Goal: Information Seeking & Learning: Check status

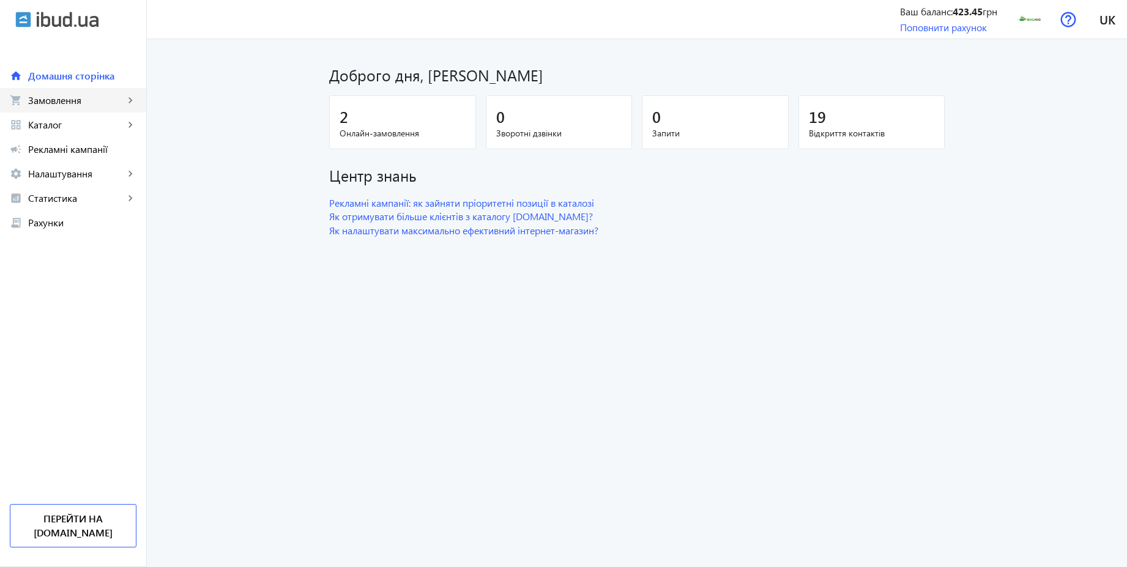
click at [56, 100] on span "Замовлення" at bounding box center [76, 100] width 96 height 12
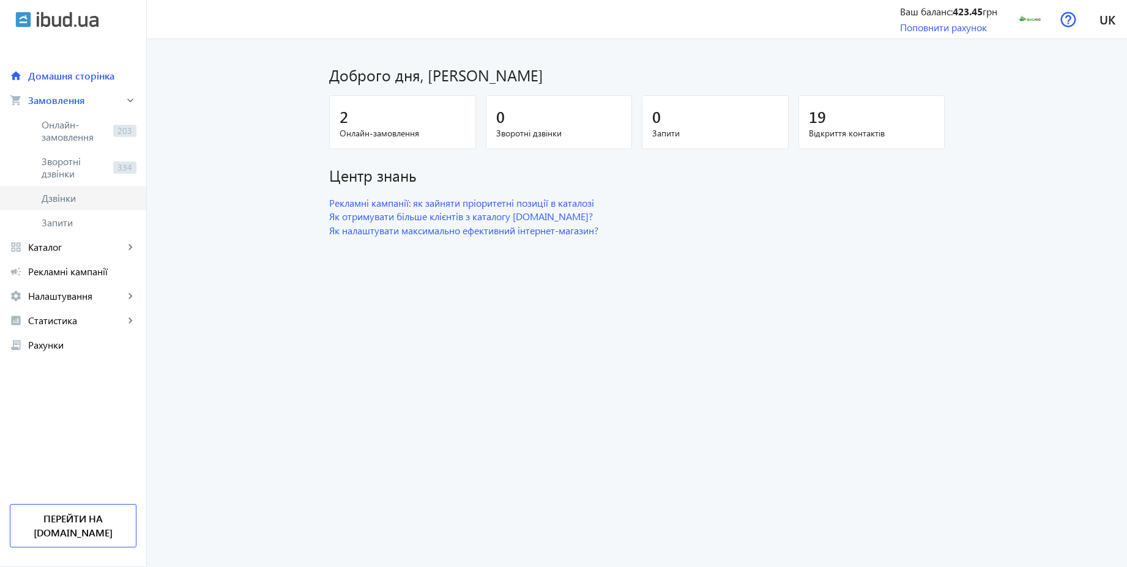
click at [68, 192] on span "Дзвінки" at bounding box center [89, 198] width 95 height 12
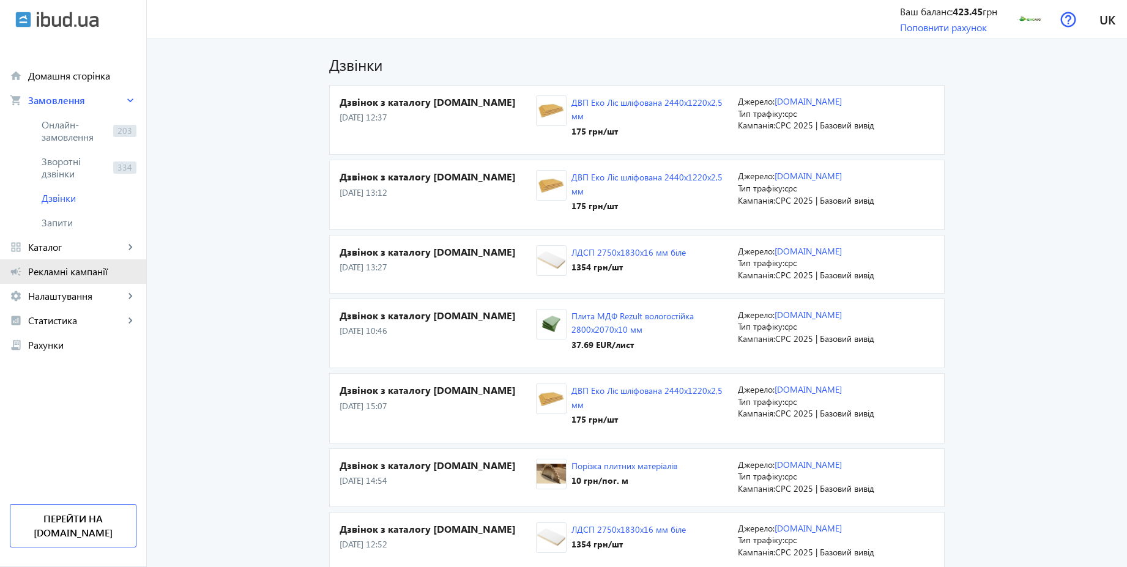
click at [101, 270] on span "Рекламні кампанії" at bounding box center [82, 272] width 108 height 12
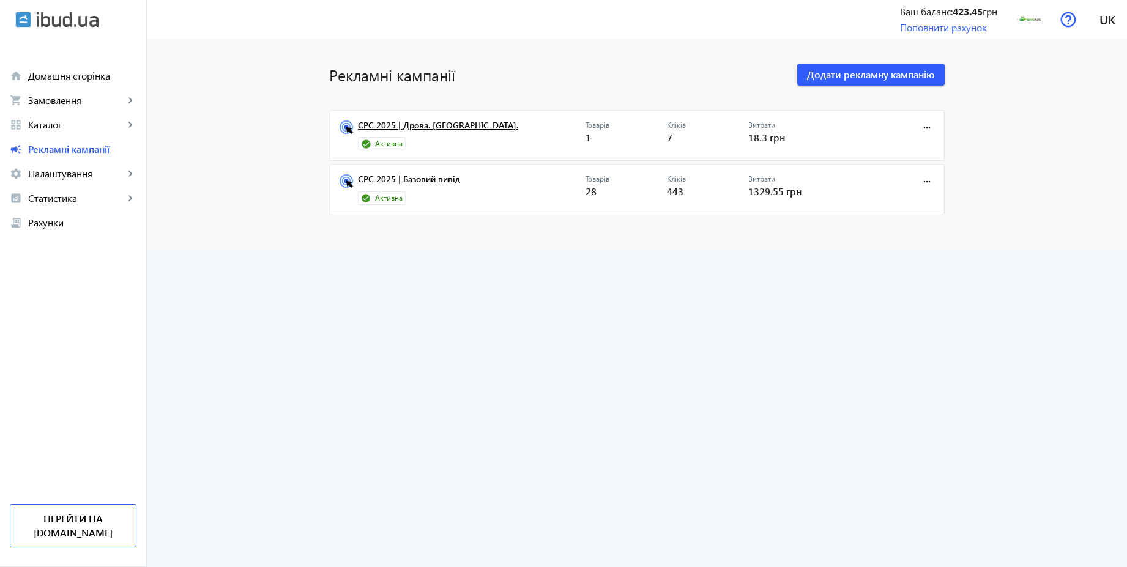
click at [433, 129] on link "CPC 2025 | Дрова. [GEOGRAPHIC_DATA]." at bounding box center [472, 129] width 228 height 17
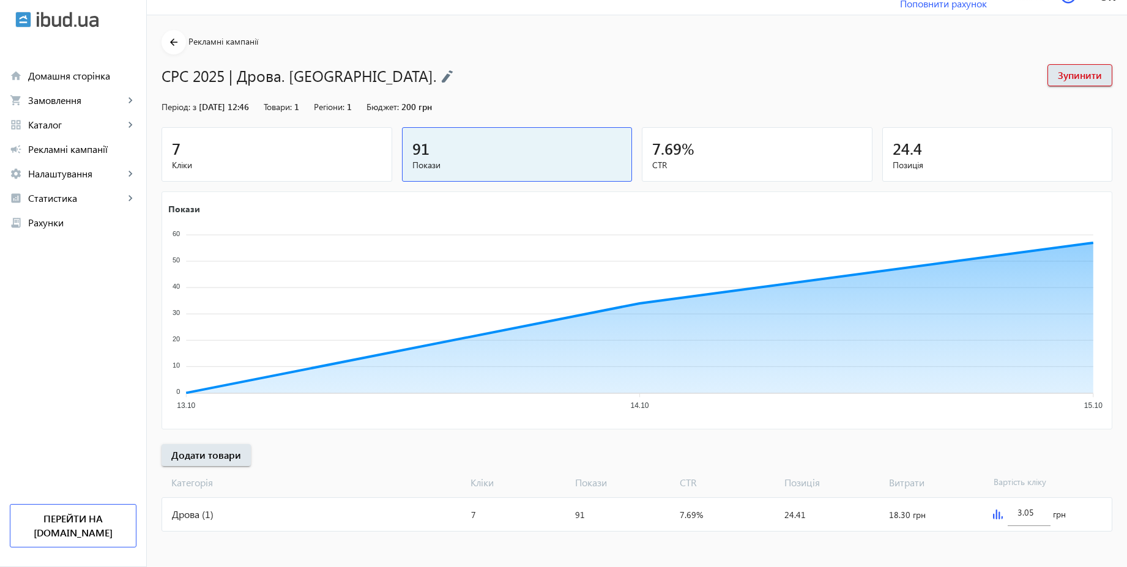
scroll to position [25, 0]
click at [233, 162] on span "Кліки" at bounding box center [277, 164] width 210 height 12
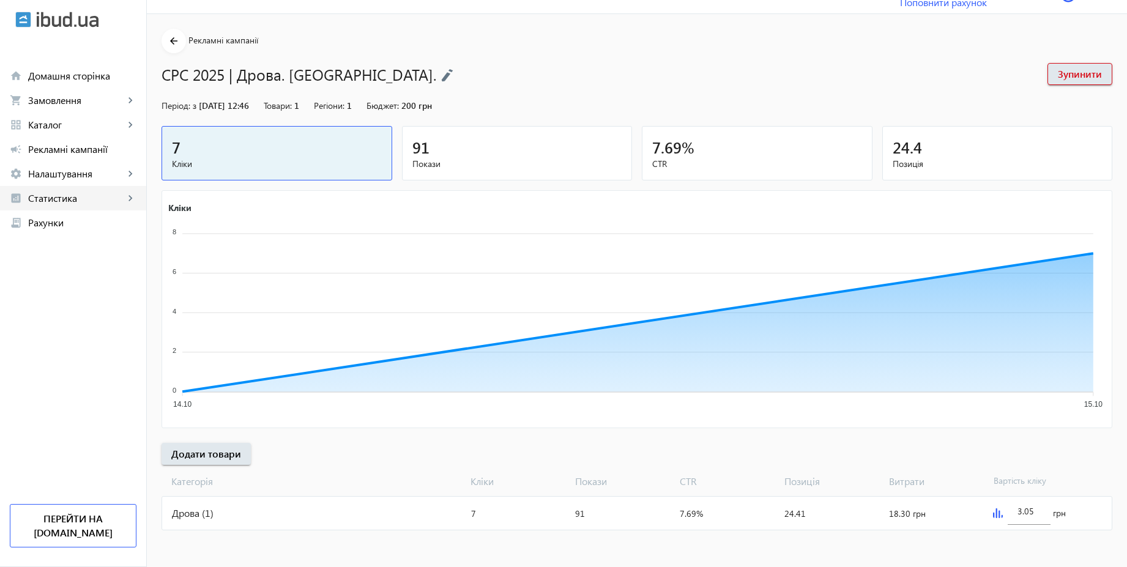
click at [91, 200] on span "Статистика" at bounding box center [76, 198] width 96 height 12
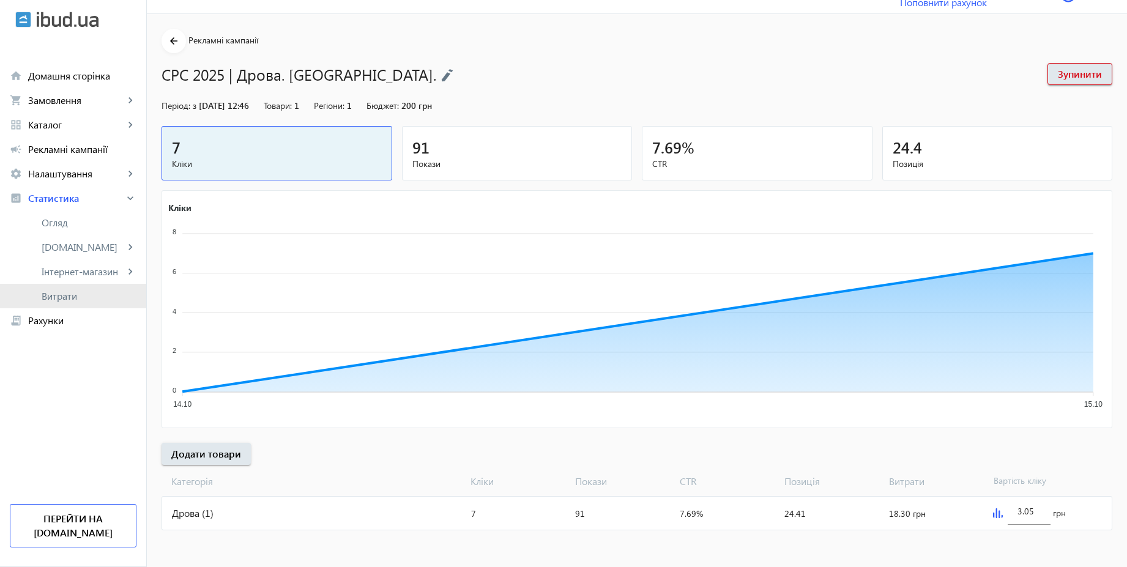
click at [70, 302] on link "Витрати" at bounding box center [73, 296] width 146 height 24
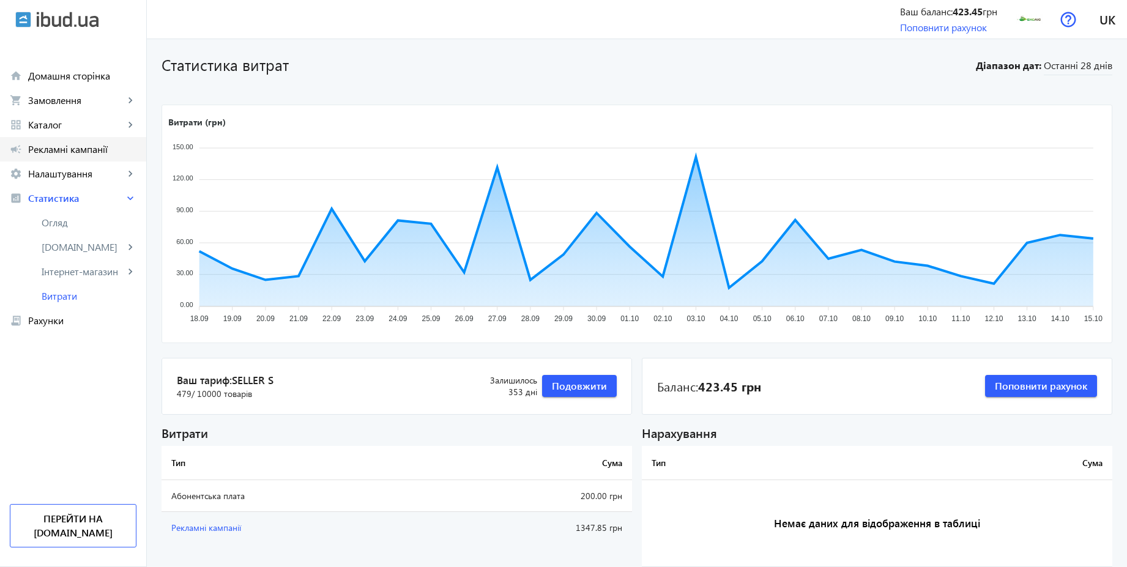
click at [72, 151] on span "Рекламні кампанії" at bounding box center [82, 149] width 108 height 12
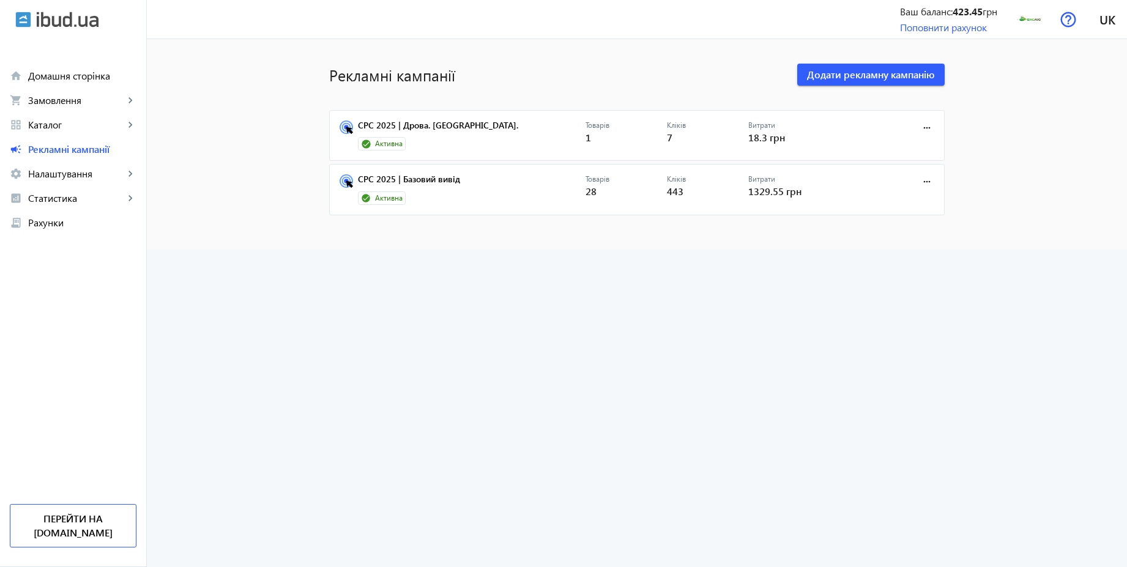
click at [436, 128] on link "CPC 2025 | Дрова. [GEOGRAPHIC_DATA]." at bounding box center [472, 129] width 228 height 17
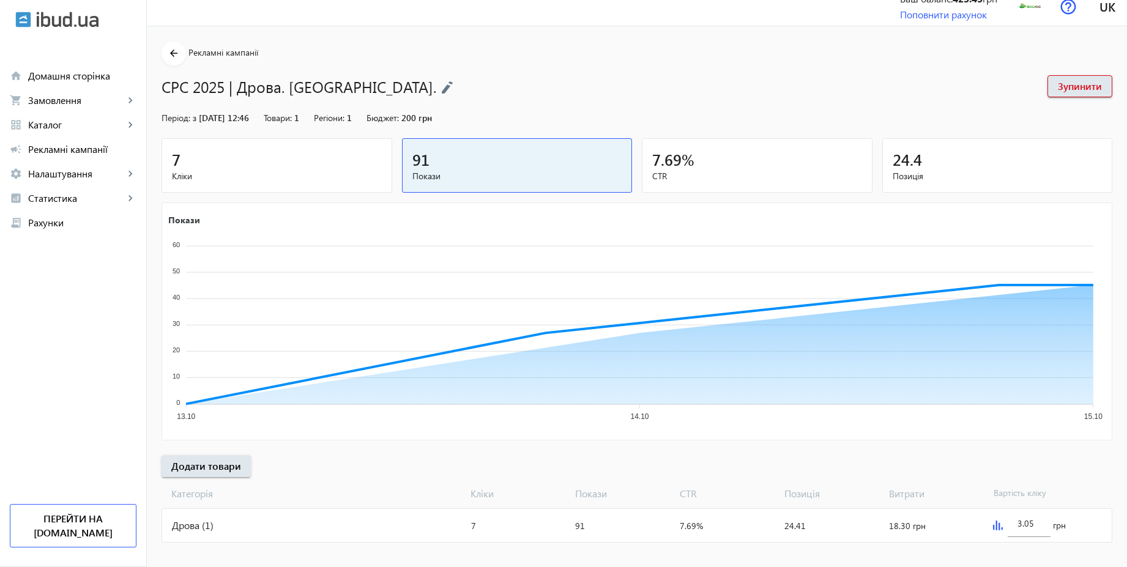
scroll to position [25, 0]
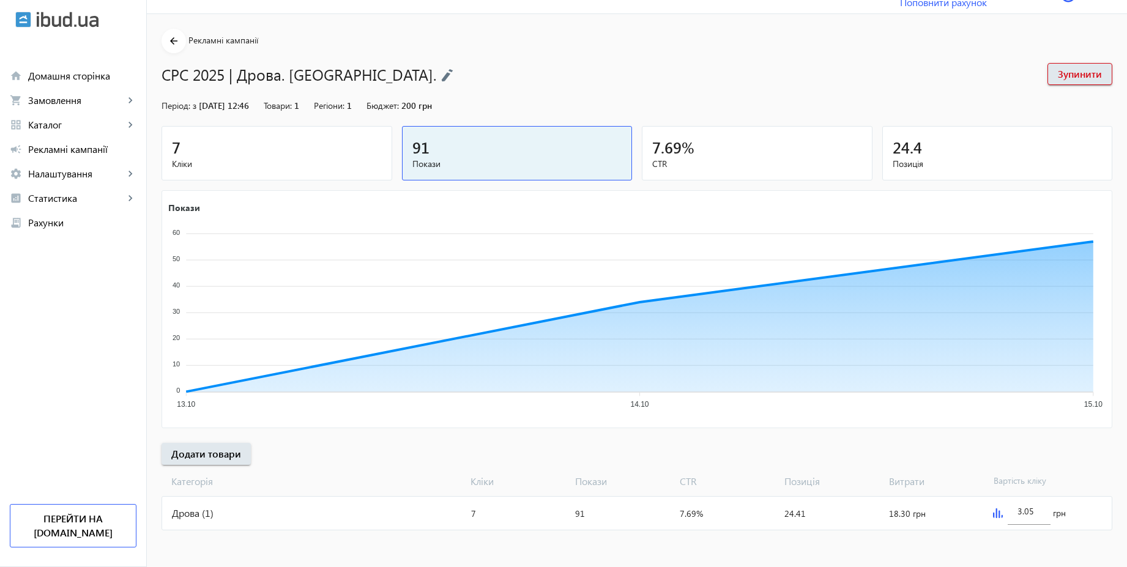
click at [324, 159] on span "Кліки" at bounding box center [277, 164] width 210 height 12
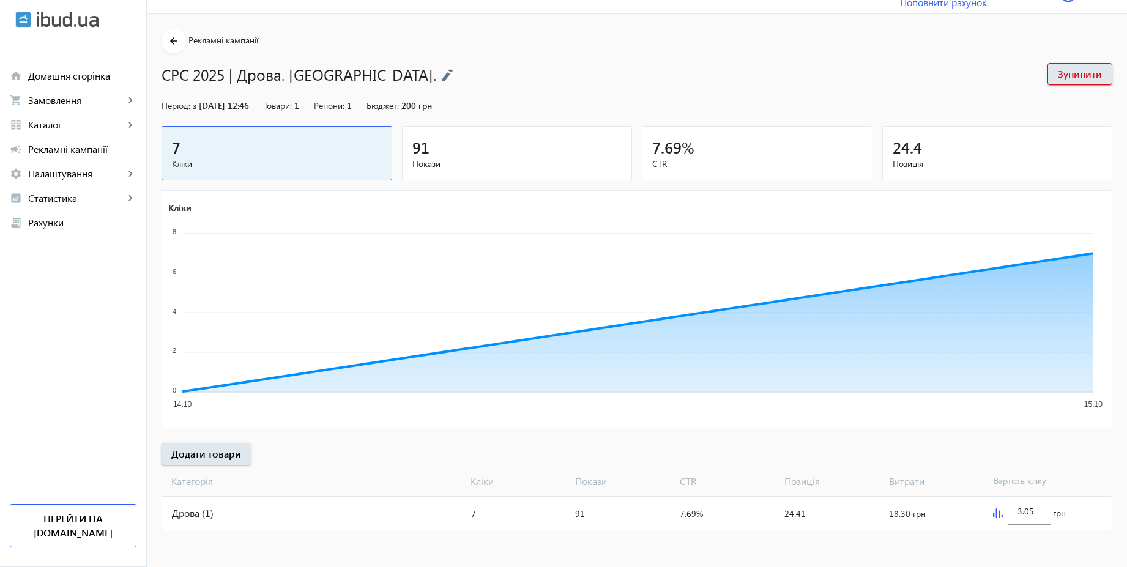
click at [424, 159] on span "Покази" at bounding box center [517, 164] width 210 height 12
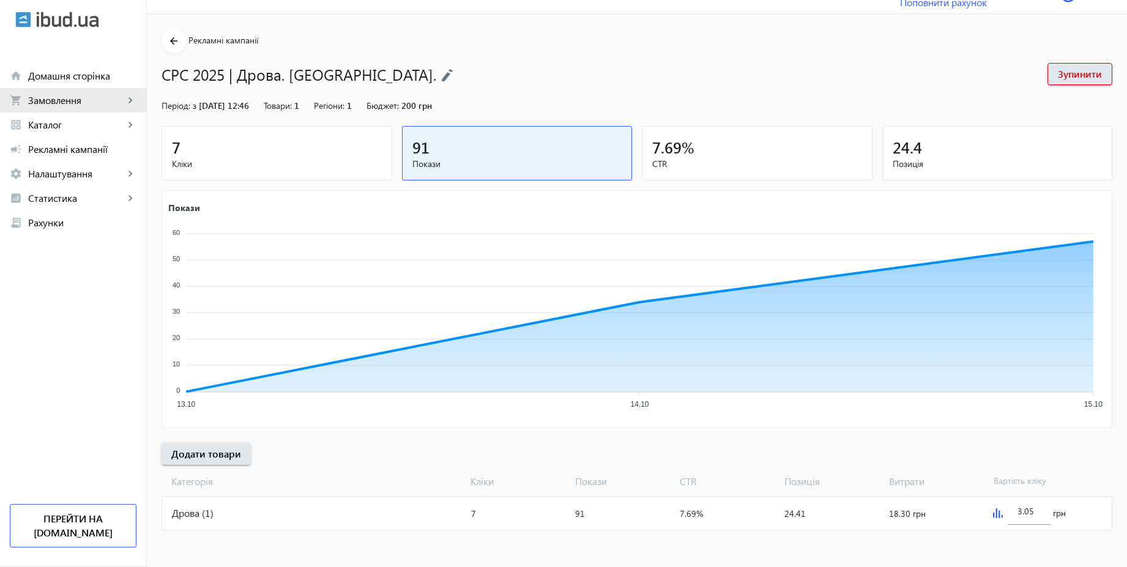
click at [53, 105] on span "Замовлення" at bounding box center [76, 100] width 96 height 12
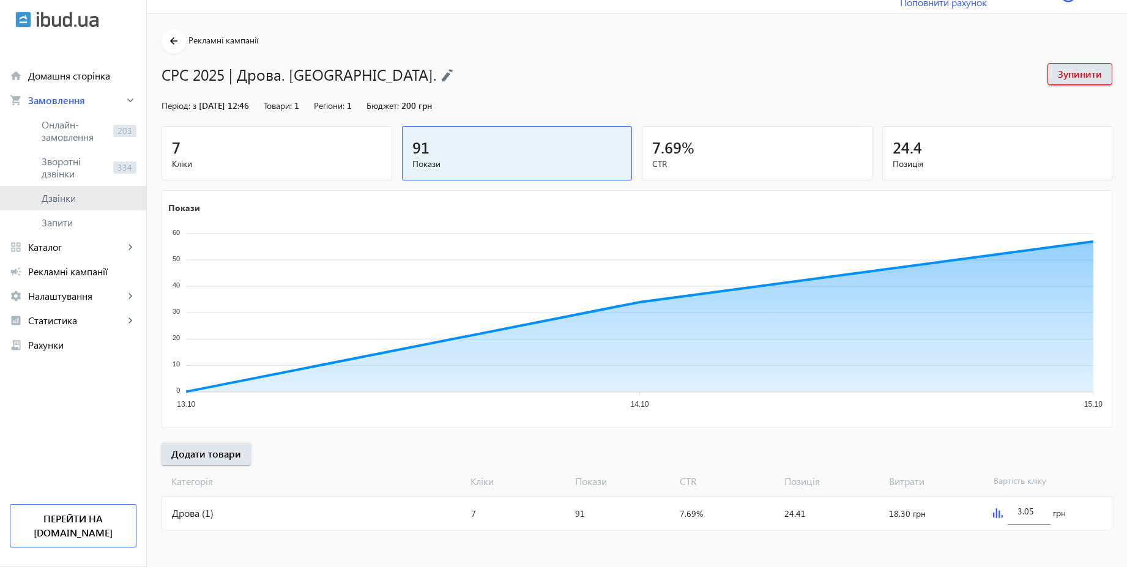
click at [60, 193] on span "Дзвінки" at bounding box center [89, 198] width 95 height 12
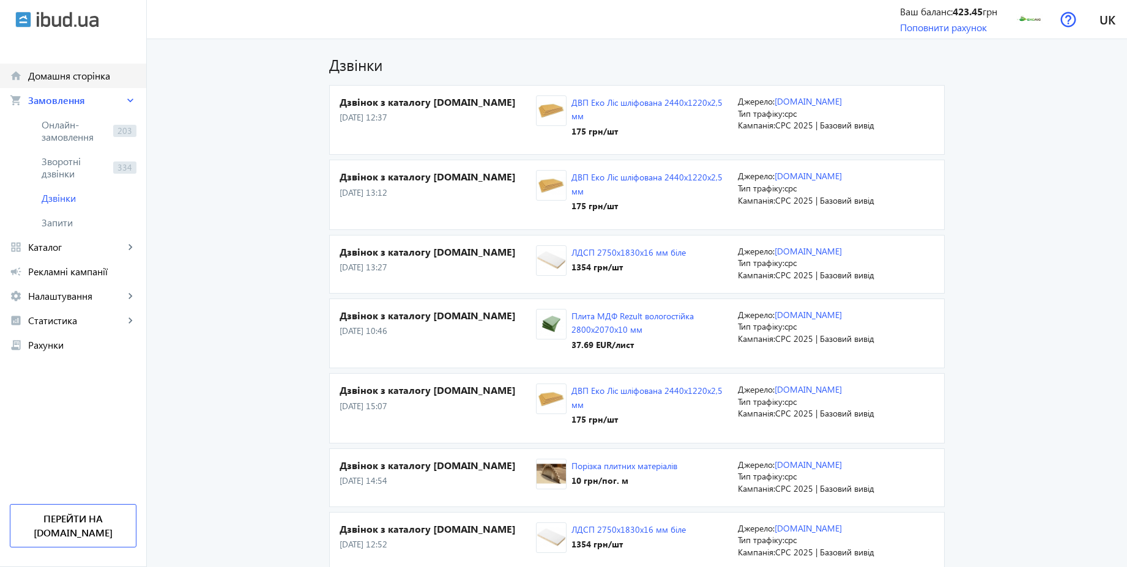
click at [72, 75] on span "Домашня сторінка" at bounding box center [82, 76] width 108 height 12
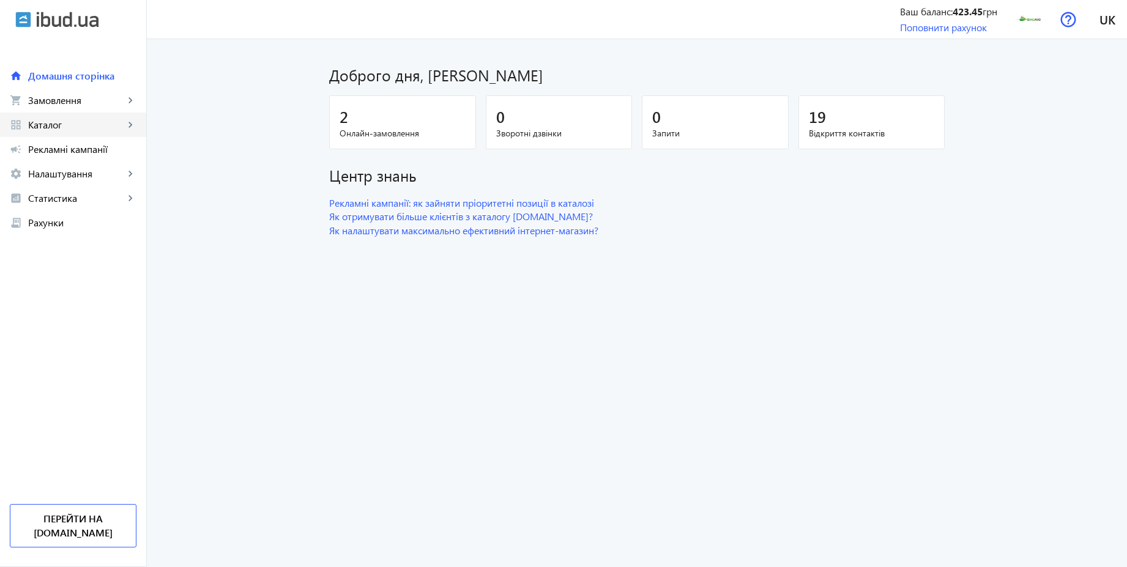
click at [72, 121] on span "Каталог" at bounding box center [76, 125] width 96 height 12
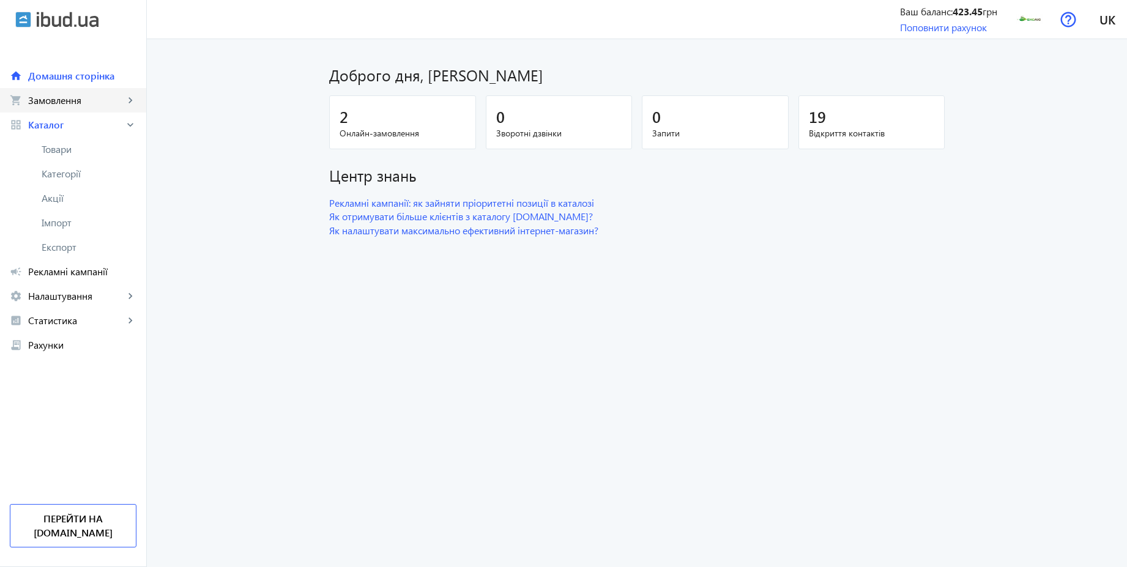
click at [62, 98] on span "Замовлення" at bounding box center [76, 100] width 96 height 12
click at [67, 193] on span "Дзвінки" at bounding box center [89, 198] width 95 height 12
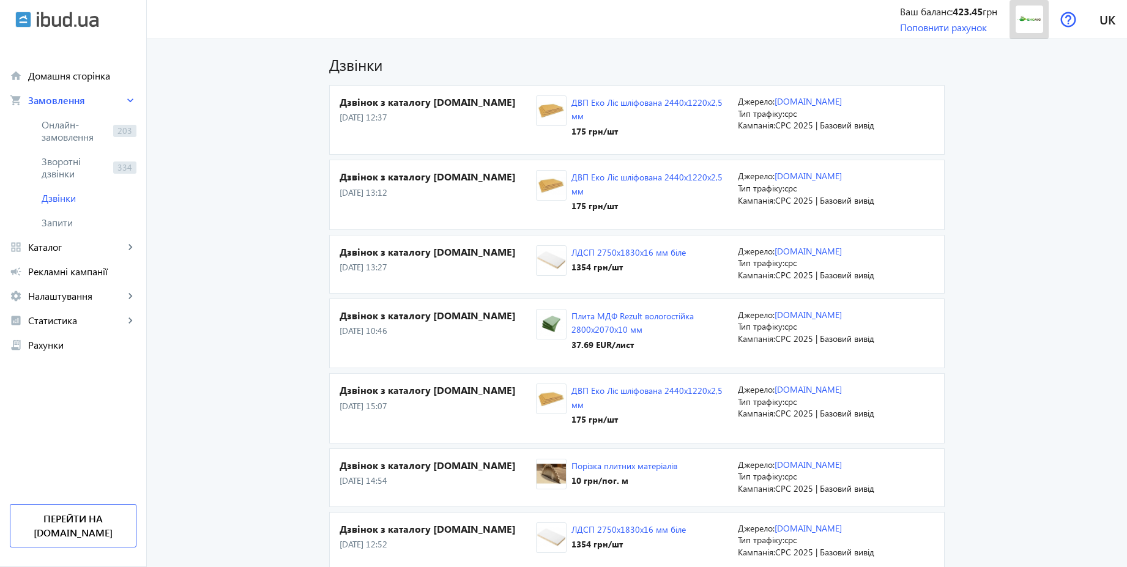
click at [1033, 15] on img at bounding box center [1030, 20] width 28 height 28
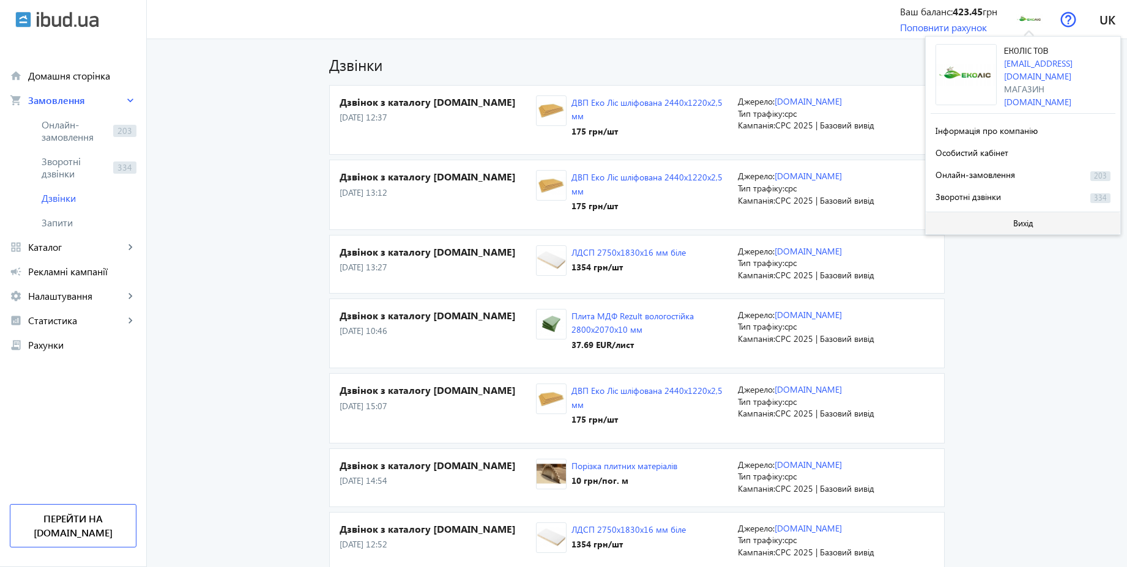
click at [1018, 218] on span "Вихід" at bounding box center [1023, 223] width 20 height 10
